Goal: Contribute content: Add original content to the website for others to see

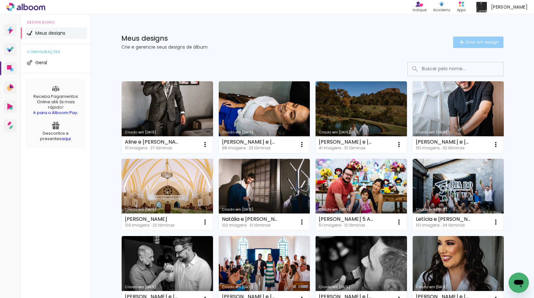
click at [481, 40] on span "Criar um design" at bounding box center [481, 42] width 33 height 4
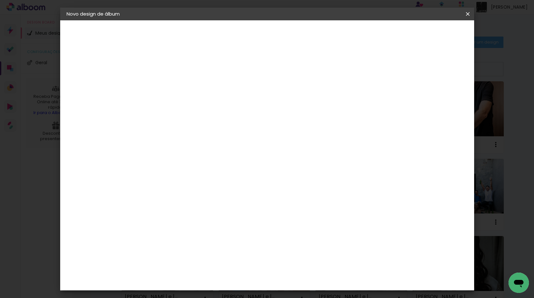
click at [171, 84] on input at bounding box center [171, 85] width 0 height 10
type input "[PERSON_NAME] e [PERSON_NAME]"
type paper-input "[PERSON_NAME] e [PERSON_NAME]"
click at [0, 0] on slot "Avançar" at bounding box center [0, 0] width 0 height 0
click at [219, 118] on input at bounding box center [187, 121] width 64 height 8
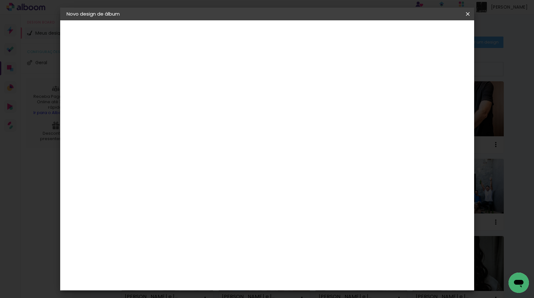
type input "quali"
type paper-input "quali"
click at [181, 143] on div "Quality" at bounding box center [174, 143] width 17 height 5
click at [0, 0] on slot "Avançar" at bounding box center [0, 0] width 0 height 0
click at [195, 106] on input "text" at bounding box center [183, 111] width 25 height 10
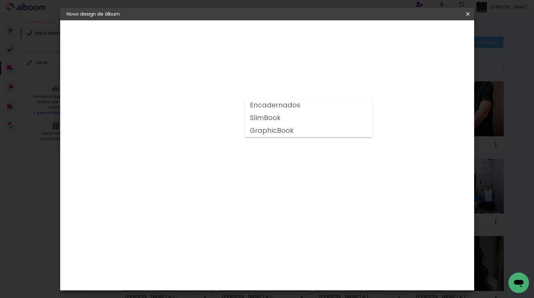
click at [304, 105] on paper-item "Encadernados" at bounding box center [308, 105] width 127 height 13
type input "Encadernados"
click at [213, 233] on span "30 × 30" at bounding box center [199, 239] width 30 height 13
click at [0, 0] on slot "Avançar" at bounding box center [0, 0] width 0 height 0
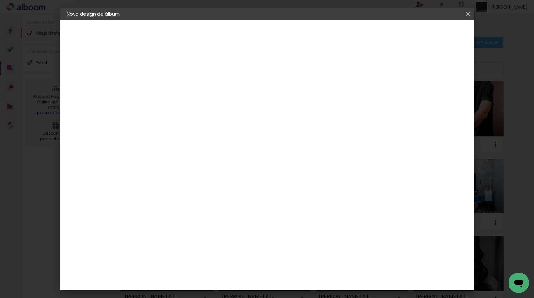
click at [396, 66] on div at bounding box center [394, 69] width 6 height 6
type paper-checkbox "on"
click at [164, 66] on input "2" at bounding box center [166, 69] width 22 height 8
type input "4"
type paper-input "4"
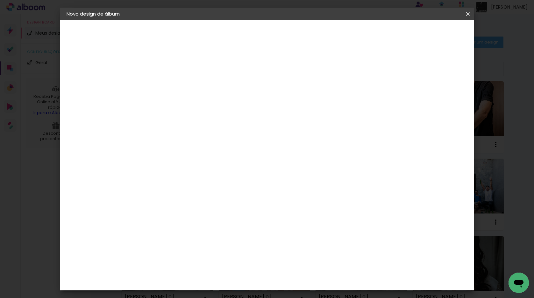
click at [432, 35] on span "Iniciar design" at bounding box center [417, 33] width 29 height 4
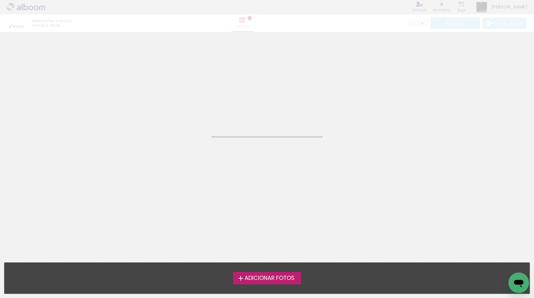
click at [246, 279] on span "Adicionar Fotos" at bounding box center [269, 279] width 50 height 6
click at [0, 0] on input "file" at bounding box center [0, 0] width 0 height 0
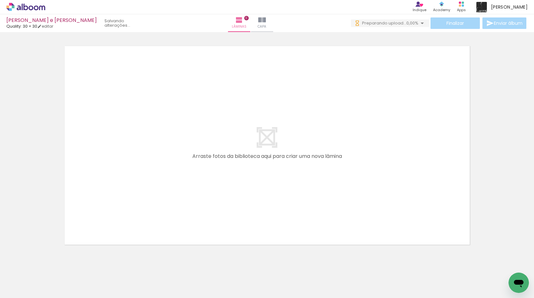
click at [279, 278] on div at bounding box center [277, 277] width 31 height 21
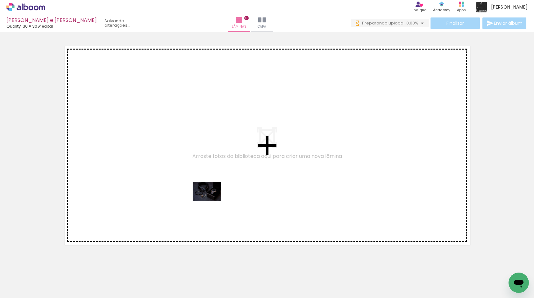
drag, startPoint x: 274, startPoint y: 277, endPoint x: 212, endPoint y: 201, distance: 98.1
click at [212, 201] on quentale-workspace at bounding box center [267, 149] width 534 height 298
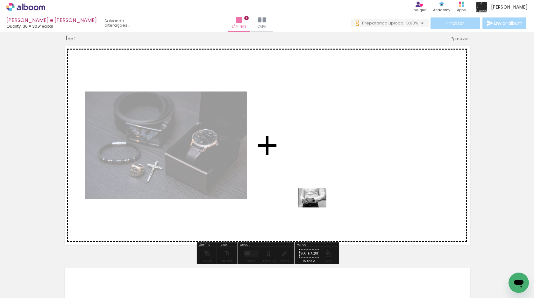
click at [317, 195] on quentale-workspace at bounding box center [267, 149] width 534 height 298
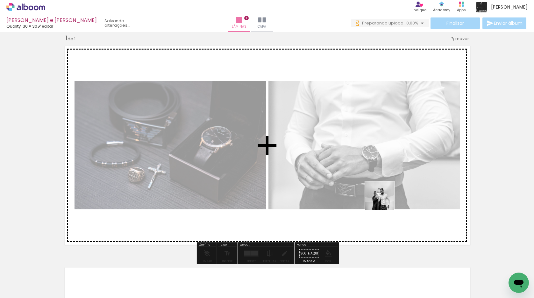
drag, startPoint x: 349, startPoint y: 274, endPoint x: 382, endPoint y: 200, distance: 80.6
click at [383, 200] on quentale-workspace at bounding box center [267, 149] width 534 height 298
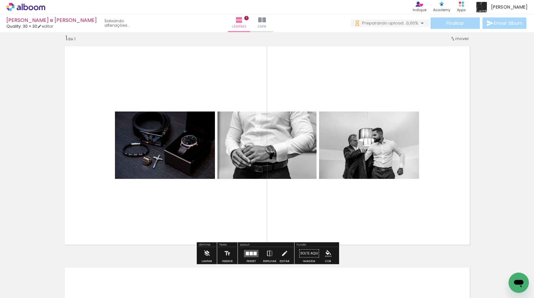
click at [250, 252] on div at bounding box center [250, 253] width 3 height 3
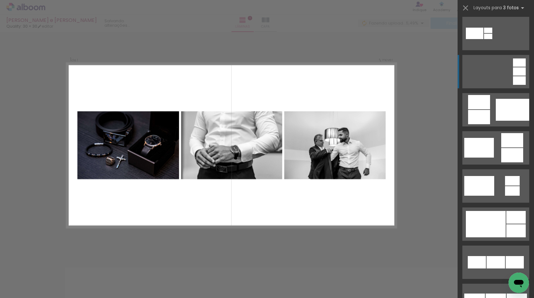
scroll to position [243, 0]
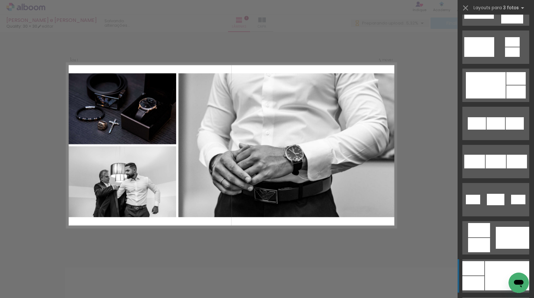
click at [482, 280] on div at bounding box center [473, 283] width 22 height 14
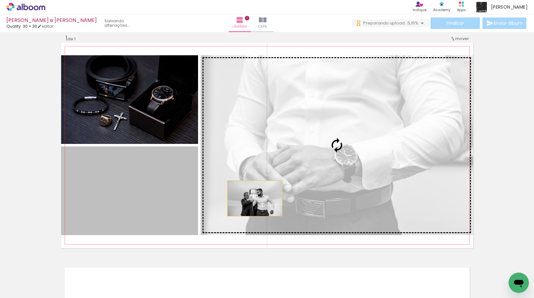
drag, startPoint x: 151, startPoint y: 206, endPoint x: 256, endPoint y: 199, distance: 104.9
click at [0, 0] on slot at bounding box center [0, 0] width 0 height 0
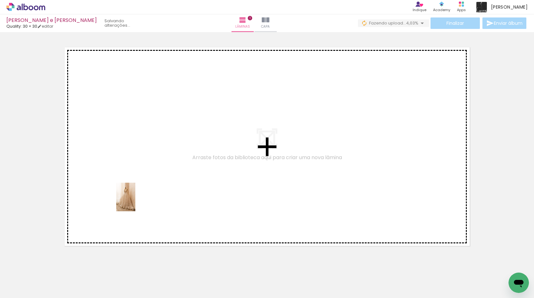
drag, startPoint x: 77, startPoint y: 277, endPoint x: 135, endPoint y: 202, distance: 94.8
click at [135, 202] on quentale-workspace at bounding box center [267, 149] width 534 height 298
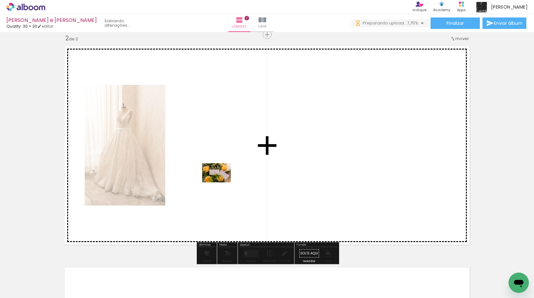
click at [221, 182] on quentale-workspace at bounding box center [267, 149] width 534 height 298
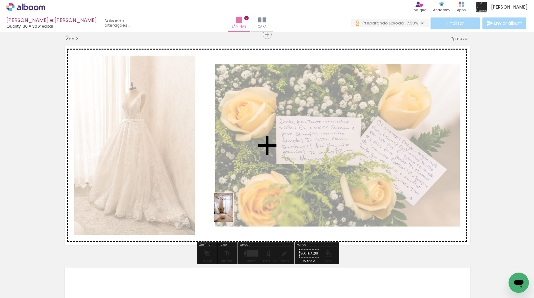
drag, startPoint x: 145, startPoint y: 280, endPoint x: 233, endPoint y: 213, distance: 110.0
click at [233, 213] on quentale-workspace at bounding box center [267, 149] width 534 height 298
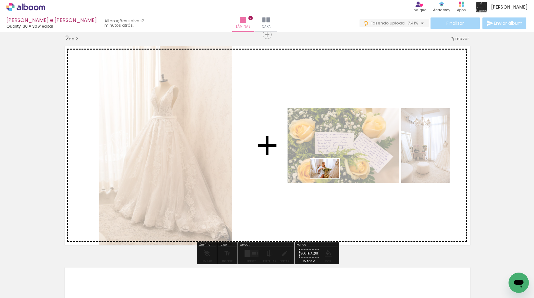
drag, startPoint x: 186, startPoint y: 276, endPoint x: 339, endPoint y: 173, distance: 184.2
click at [339, 173] on quentale-workspace at bounding box center [267, 149] width 534 height 298
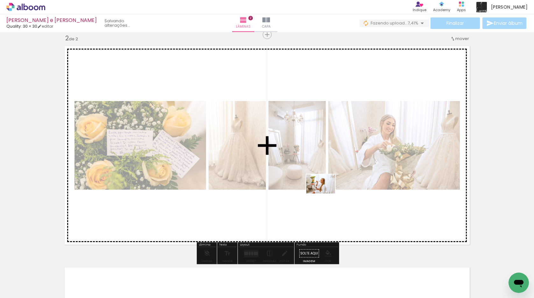
drag, startPoint x: 218, startPoint y: 280, endPoint x: 324, endPoint y: 193, distance: 137.0
click at [324, 193] on quentale-workspace at bounding box center [267, 149] width 534 height 298
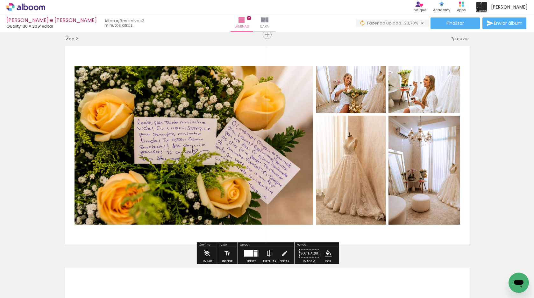
click at [252, 254] on quentale-layouter at bounding box center [251, 253] width 15 height 7
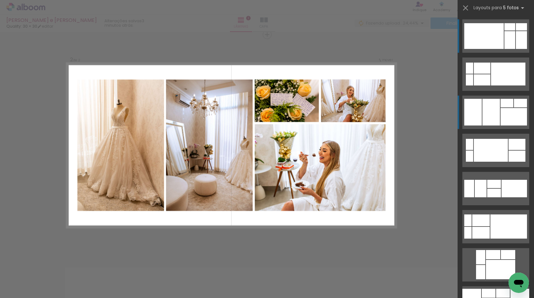
click at [499, 102] on div at bounding box center [490, 112] width 17 height 27
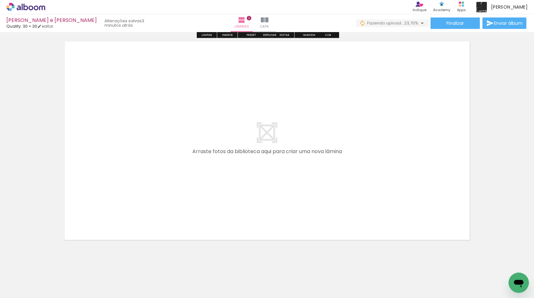
scroll to position [461, 0]
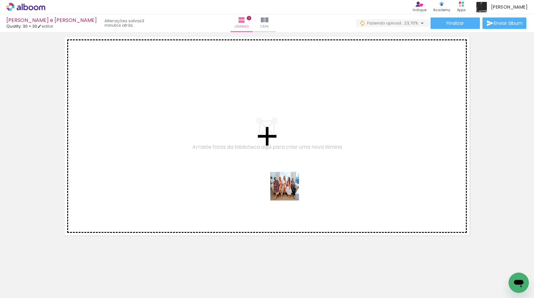
drag, startPoint x: 255, startPoint y: 280, endPoint x: 292, endPoint y: 183, distance: 104.3
click at [292, 183] on quentale-workspace at bounding box center [267, 149] width 534 height 298
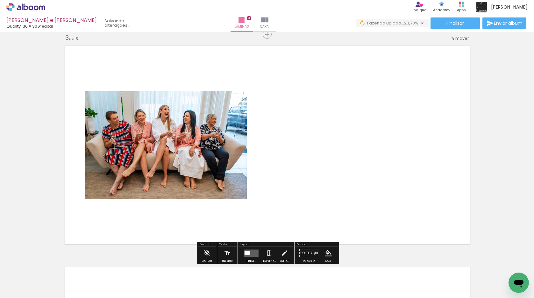
scroll to position [451, 0]
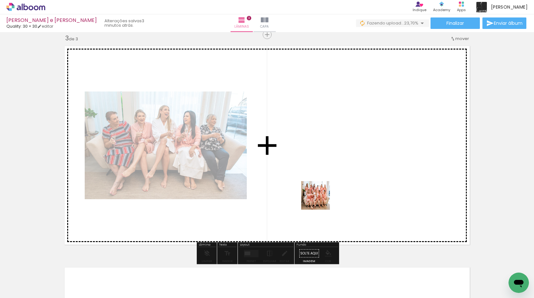
click at [321, 198] on quentale-workspace at bounding box center [267, 149] width 534 height 298
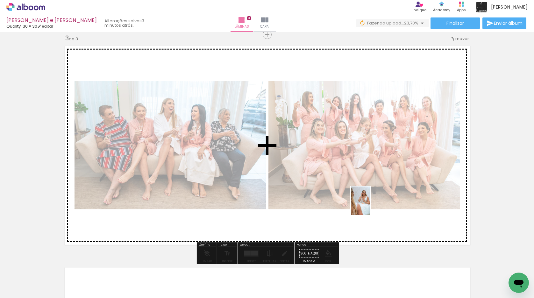
drag, startPoint x: 326, startPoint y: 280, endPoint x: 373, endPoint y: 202, distance: 90.9
click at [373, 202] on quentale-workspace at bounding box center [267, 149] width 534 height 298
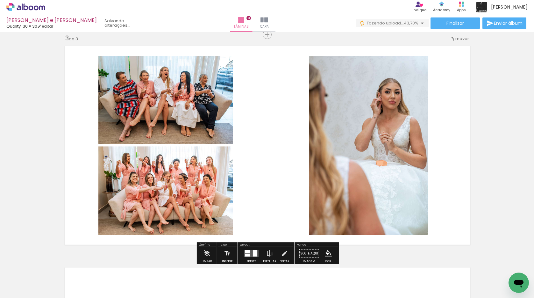
click at [253, 249] on div at bounding box center [250, 254] width 17 height 13
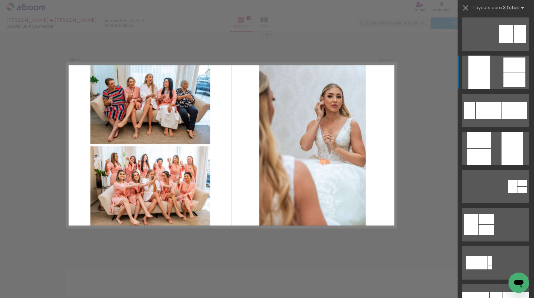
scroll to position [159, 0]
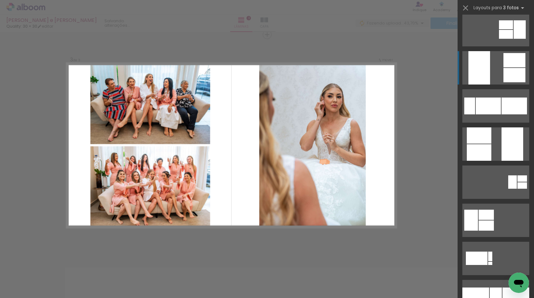
click at [477, 155] on div at bounding box center [478, 152] width 24 height 17
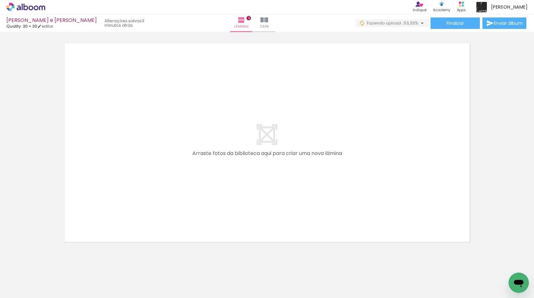
scroll to position [680, 0]
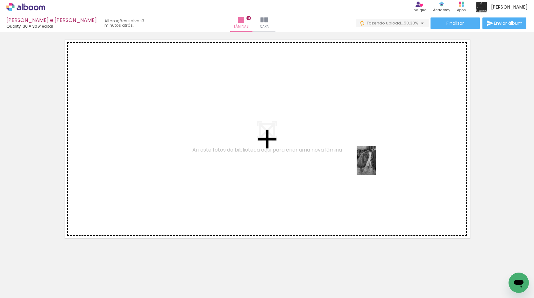
drag, startPoint x: 362, startPoint y: 278, endPoint x: 375, endPoint y: 165, distance: 113.1
click at [375, 165] on quentale-workspace at bounding box center [267, 149] width 534 height 298
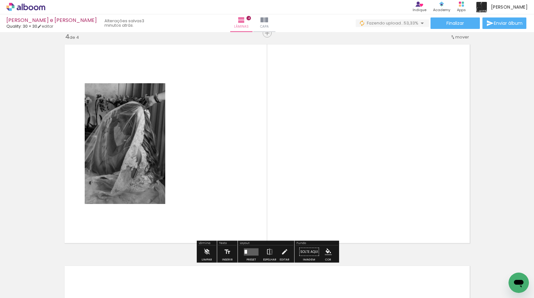
scroll to position [673, 0]
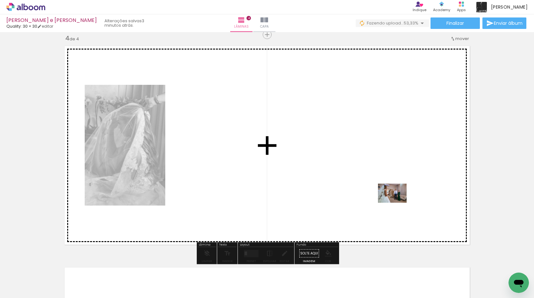
click at [396, 202] on quentale-workspace at bounding box center [267, 149] width 534 height 298
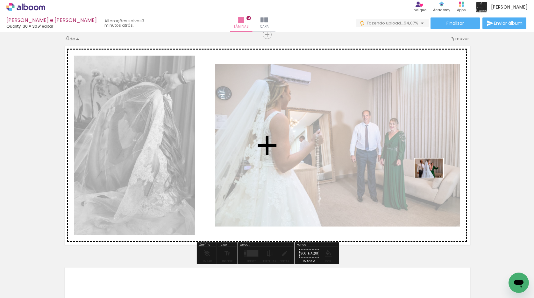
drag, startPoint x: 427, startPoint y: 278, endPoint x: 433, endPoint y: 178, distance: 100.1
click at [433, 178] on quentale-workspace at bounding box center [267, 149] width 534 height 298
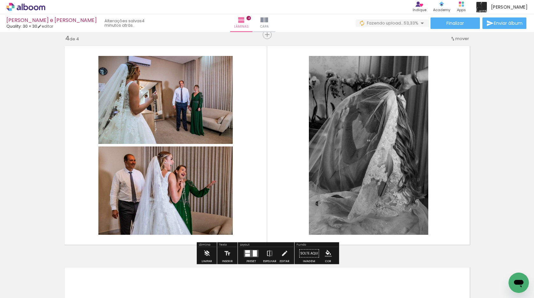
click at [249, 254] on quentale-layouter at bounding box center [251, 253] width 15 height 7
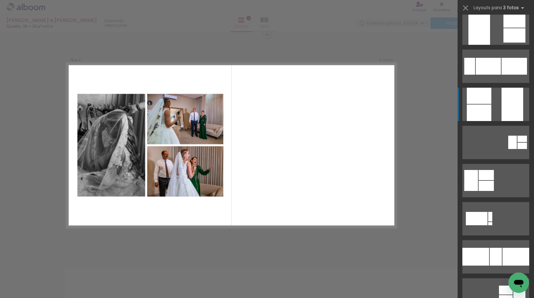
scroll to position [203, 0]
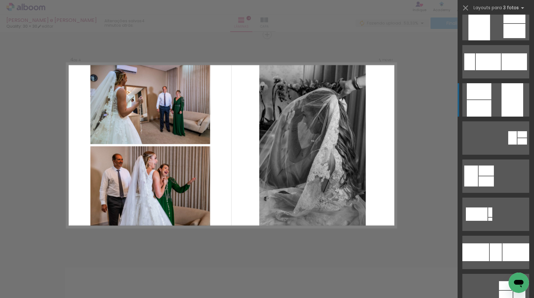
click at [469, 103] on div at bounding box center [478, 108] width 24 height 17
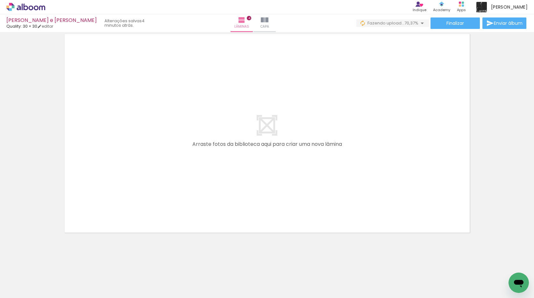
scroll to position [0, 613]
drag, startPoint x: 168, startPoint y: 281, endPoint x: 206, endPoint y: 218, distance: 74.0
click at [206, 218] on quentale-workspace at bounding box center [267, 149] width 534 height 298
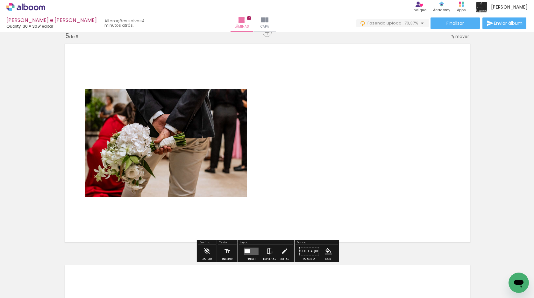
scroll to position [895, 0]
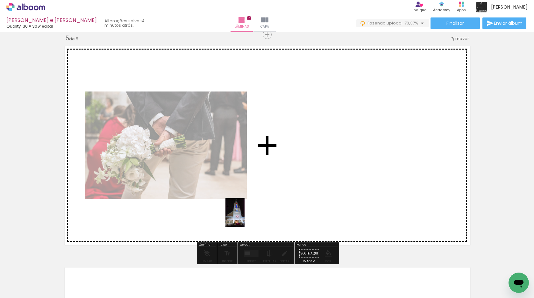
drag, startPoint x: 198, startPoint y: 286, endPoint x: 260, endPoint y: 200, distance: 106.0
click at [260, 200] on quentale-workspace at bounding box center [267, 149] width 534 height 298
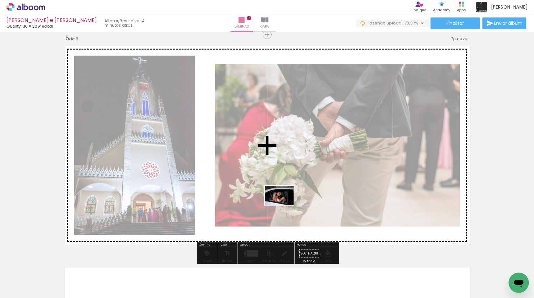
drag, startPoint x: 238, startPoint y: 279, endPoint x: 283, endPoint y: 205, distance: 86.2
click at [284, 205] on quentale-workspace at bounding box center [267, 149] width 534 height 298
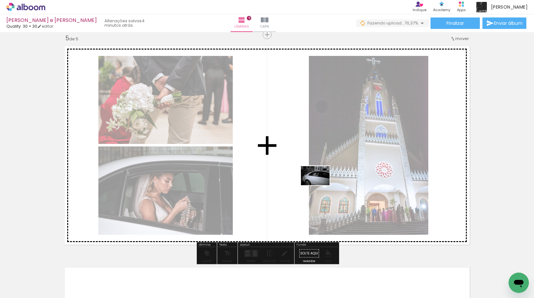
drag, startPoint x: 273, startPoint y: 273, endPoint x: 320, endPoint y: 185, distance: 99.1
click at [320, 185] on quentale-workspace at bounding box center [267, 149] width 534 height 298
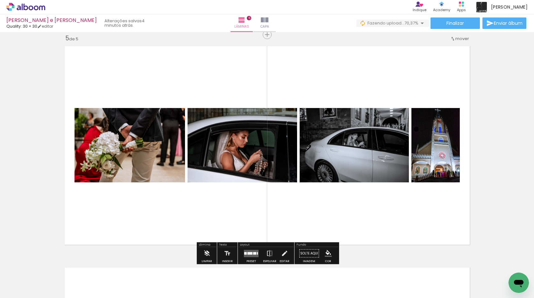
click at [248, 253] on div at bounding box center [249, 253] width 5 height 3
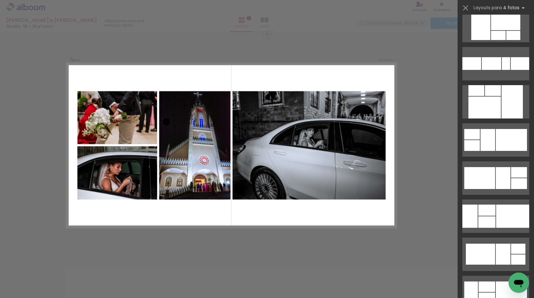
scroll to position [1468, 0]
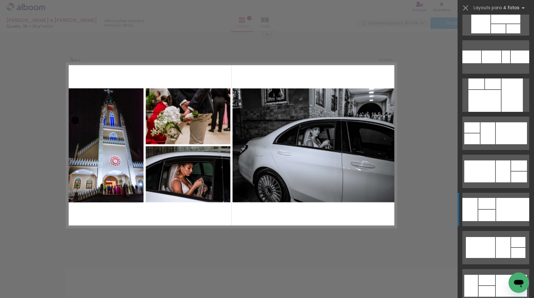
click at [498, 206] on div at bounding box center [512, 209] width 33 height 23
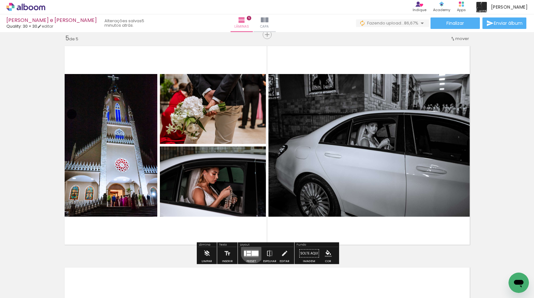
click at [251, 252] on div at bounding box center [254, 253] width 7 height 5
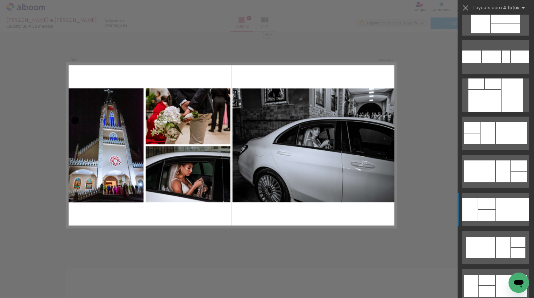
scroll to position [1642, 0]
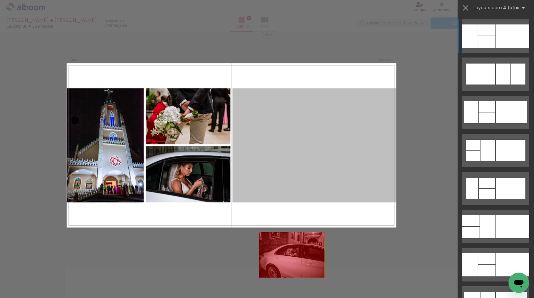
drag, startPoint x: 290, startPoint y: 177, endPoint x: 286, endPoint y: 285, distance: 108.6
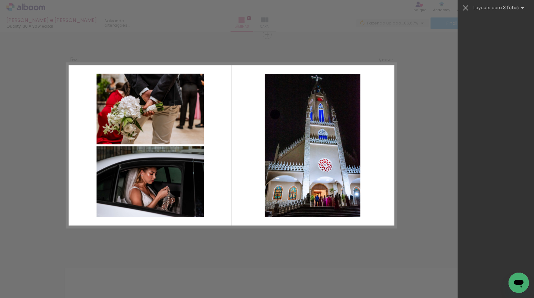
scroll to position [0, 0]
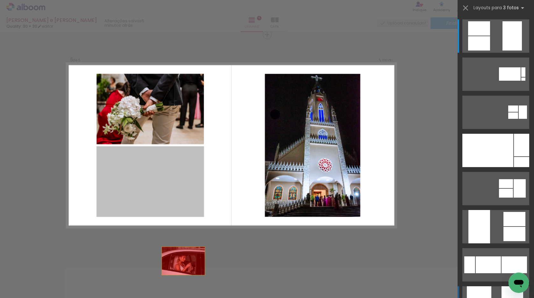
drag, startPoint x: 164, startPoint y: 185, endPoint x: 191, endPoint y: 281, distance: 99.3
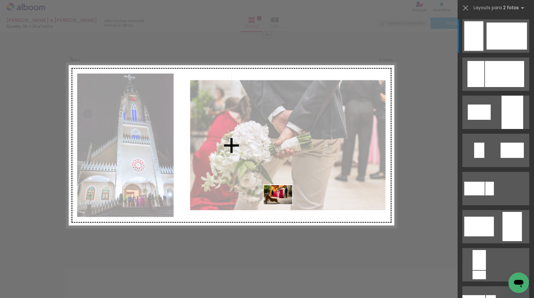
drag, startPoint x: 381, startPoint y: 279, endPoint x: 283, endPoint y: 205, distance: 122.9
click at [283, 205] on quentale-workspace at bounding box center [267, 149] width 534 height 298
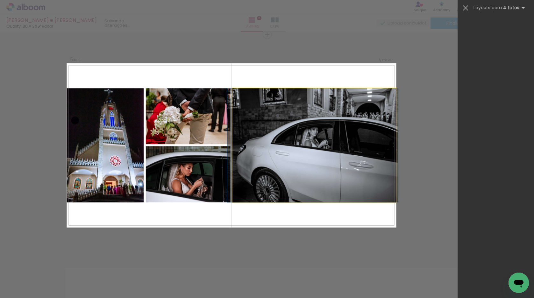
scroll to position [1642, 0]
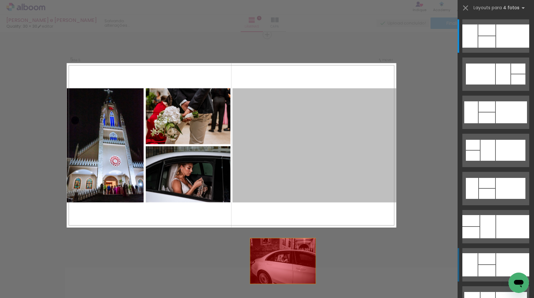
drag, startPoint x: 300, startPoint y: 157, endPoint x: 274, endPoint y: 292, distance: 137.8
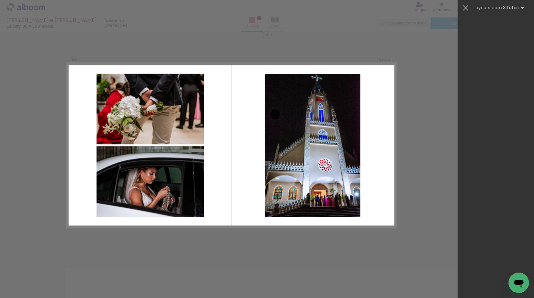
scroll to position [0, 0]
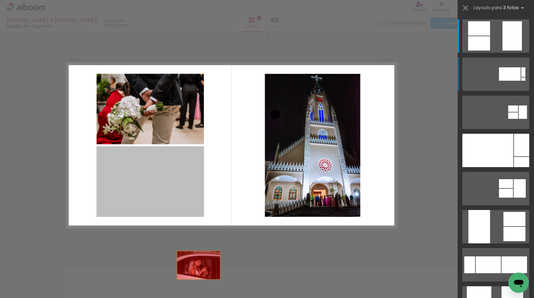
drag, startPoint x: 159, startPoint y: 179, endPoint x: 210, endPoint y: 286, distance: 118.3
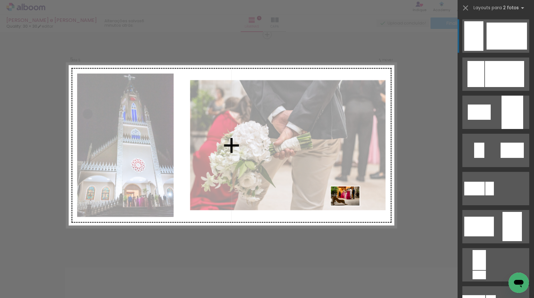
drag, startPoint x: 380, startPoint y: 282, endPoint x: 348, endPoint y: 205, distance: 83.3
click at [349, 205] on quentale-workspace at bounding box center [267, 149] width 534 height 298
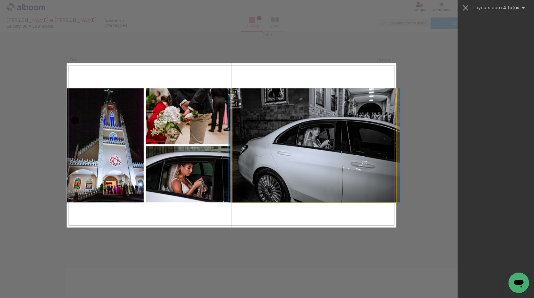
scroll to position [1642, 0]
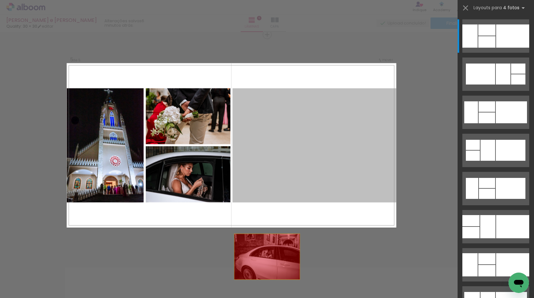
drag, startPoint x: 293, startPoint y: 160, endPoint x: 255, endPoint y: 285, distance: 130.7
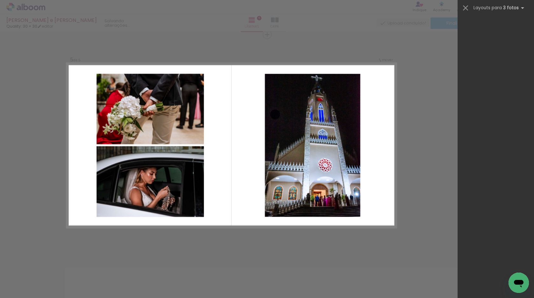
scroll to position [0, 0]
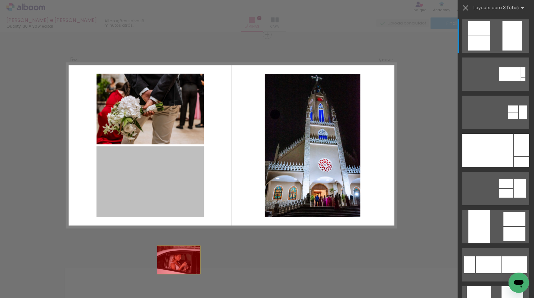
drag, startPoint x: 161, startPoint y: 171, endPoint x: 186, endPoint y: 280, distance: 110.9
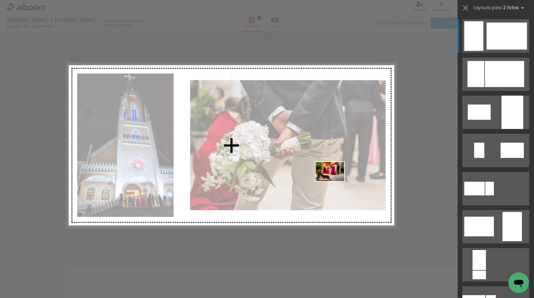
drag, startPoint x: 375, startPoint y: 286, endPoint x: 331, endPoint y: 179, distance: 115.8
click at [332, 180] on quentale-workspace at bounding box center [267, 149] width 534 height 298
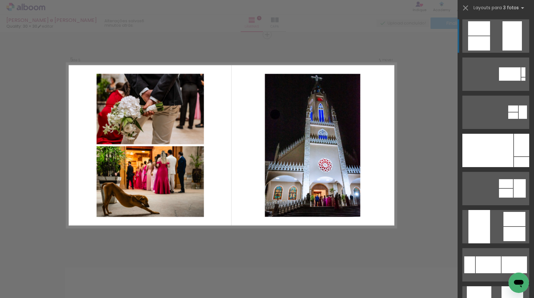
click at [375, 167] on quentale-layouter at bounding box center [230, 145] width 329 height 165
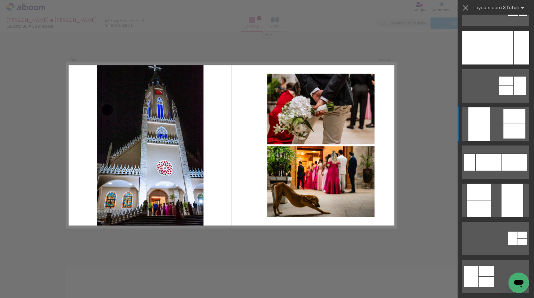
scroll to position [108, 0]
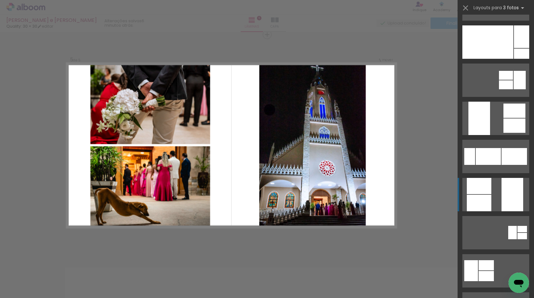
click at [508, 200] on div at bounding box center [512, 194] width 22 height 33
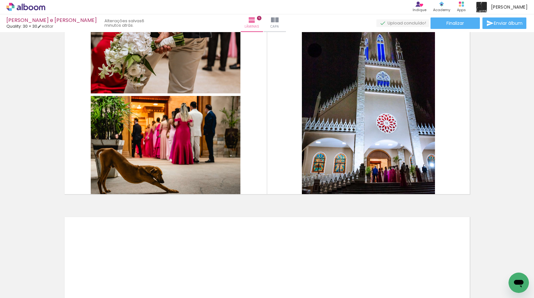
scroll to position [951, 0]
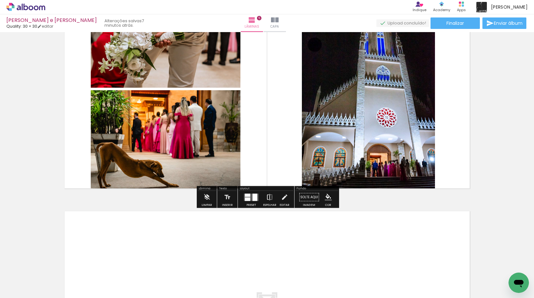
click at [267, 197] on iron-icon at bounding box center [269, 197] width 7 height 13
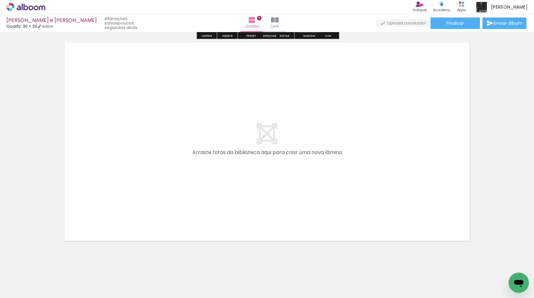
scroll to position [1129, 0]
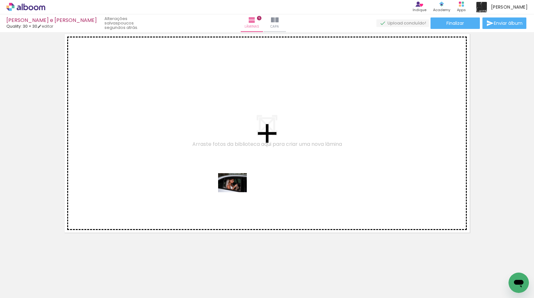
drag, startPoint x: 234, startPoint y: 283, endPoint x: 237, endPoint y: 192, distance: 91.0
click at [237, 192] on quentale-workspace at bounding box center [267, 149] width 534 height 298
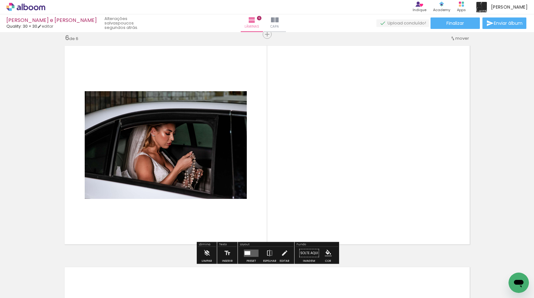
scroll to position [1117, 0]
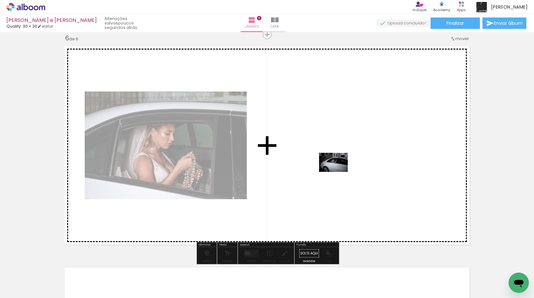
drag, startPoint x: 276, startPoint y: 279, endPoint x: 338, endPoint y: 172, distance: 123.5
click at [338, 172] on quentale-workspace at bounding box center [267, 149] width 534 height 298
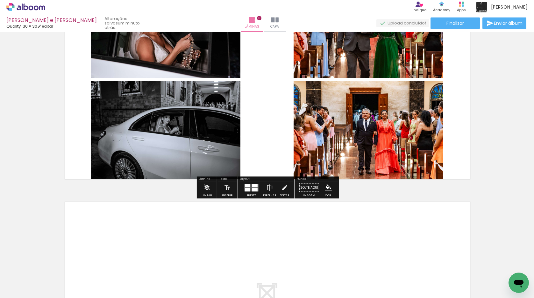
scroll to position [1189, 0]
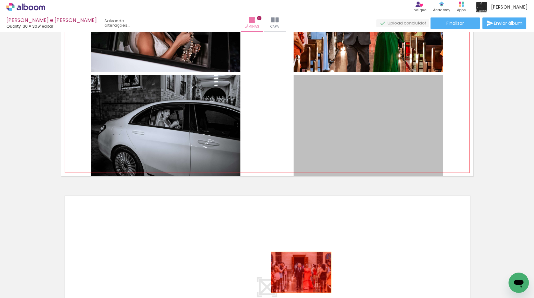
drag, startPoint x: 345, startPoint y: 114, endPoint x: 300, endPoint y: 272, distance: 164.9
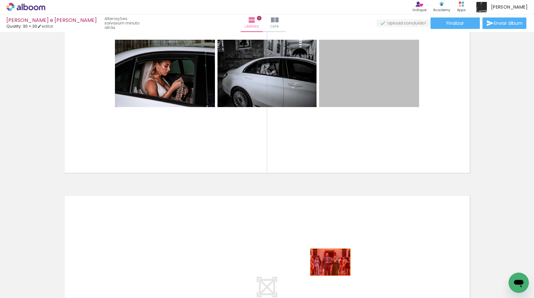
drag, startPoint x: 366, startPoint y: 85, endPoint x: 327, endPoint y: 271, distance: 190.2
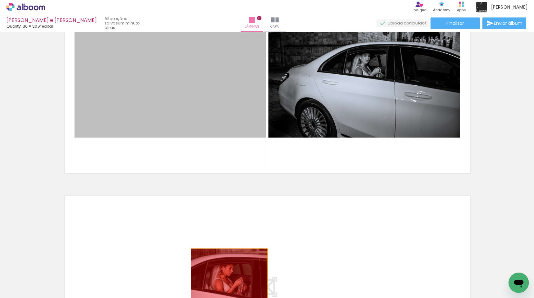
drag, startPoint x: 213, startPoint y: 100, endPoint x: 228, endPoint y: 274, distance: 175.0
click at [228, 275] on quentale-workspace at bounding box center [267, 149] width 534 height 298
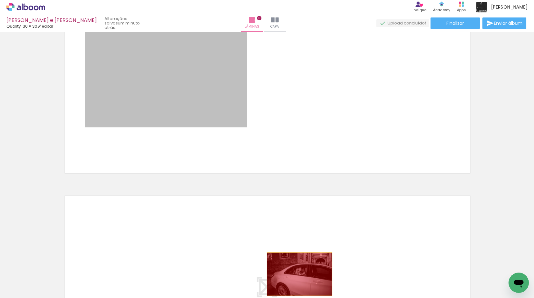
drag, startPoint x: 221, startPoint y: 77, endPoint x: 297, endPoint y: 274, distance: 211.2
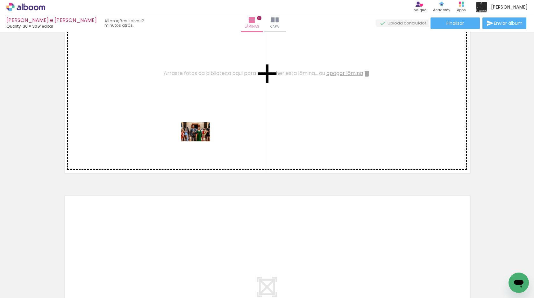
drag, startPoint x: 155, startPoint y: 276, endPoint x: 200, endPoint y: 141, distance: 141.8
click at [200, 141] on quentale-workspace at bounding box center [267, 149] width 534 height 298
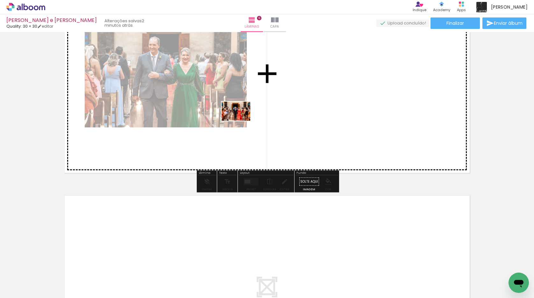
drag, startPoint x: 180, startPoint y: 279, endPoint x: 239, endPoint y: 121, distance: 168.5
click at [240, 121] on quentale-workspace at bounding box center [267, 149] width 534 height 298
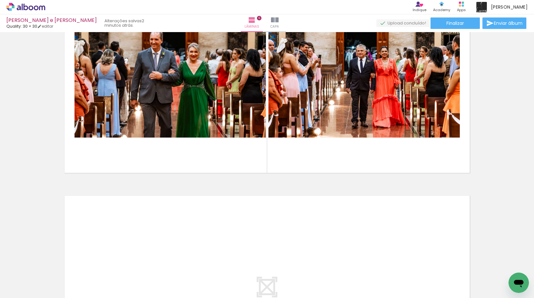
scroll to position [0, 866]
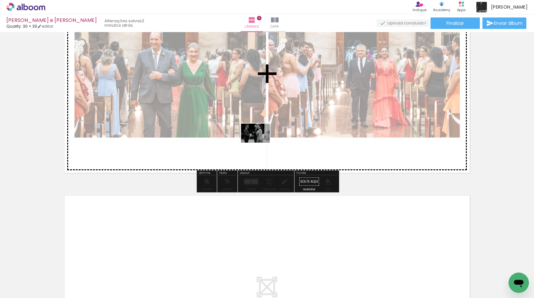
drag, startPoint x: 164, startPoint y: 281, endPoint x: 270, endPoint y: 128, distance: 186.2
click at [272, 128] on quentale-workspace at bounding box center [267, 149] width 534 height 298
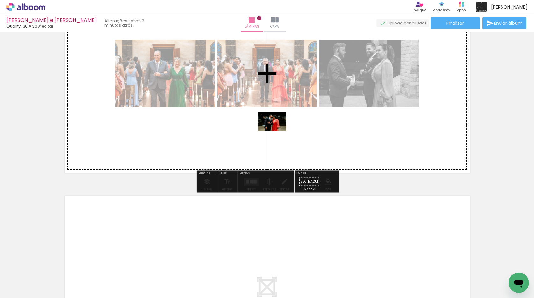
click at [276, 130] on quentale-workspace at bounding box center [267, 149] width 534 height 298
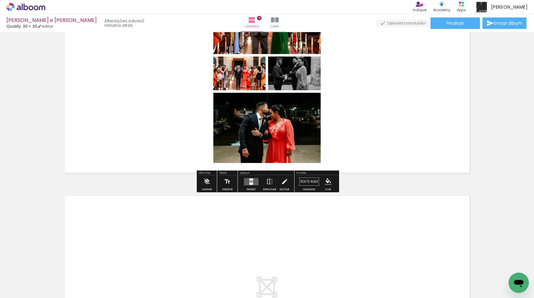
click at [249, 179] on div at bounding box center [251, 179] width 4 height 2
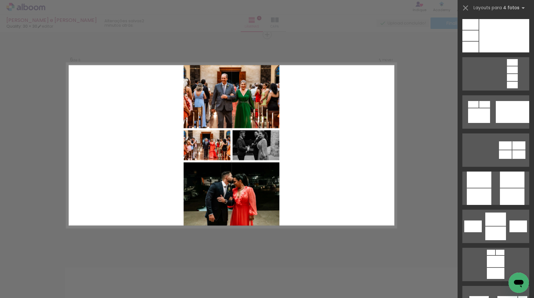
scroll to position [2066, 0]
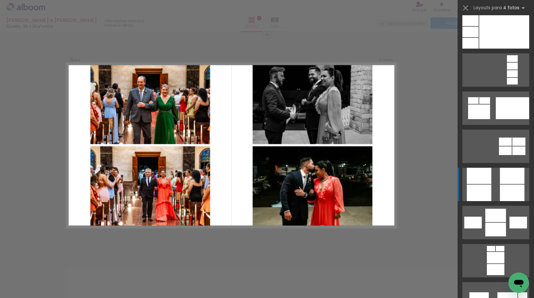
click at [483, 180] on div at bounding box center [478, 176] width 24 height 16
